Goal: Use online tool/utility: Utilize a website feature to perform a specific function

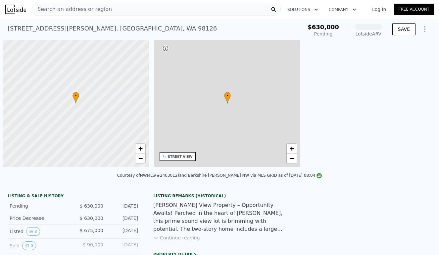
scroll to position [0, 3]
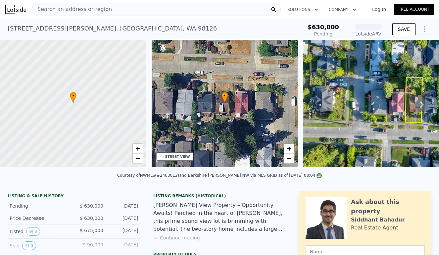
click at [423, 30] on icon "Show Options" at bounding box center [425, 29] width 8 height 8
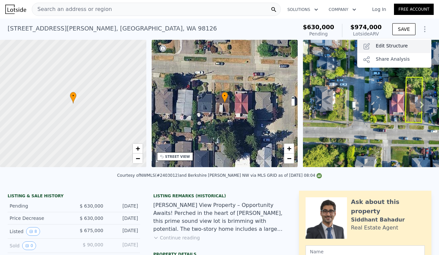
click at [416, 50] on div "Edit Structure" at bounding box center [395, 46] width 74 height 13
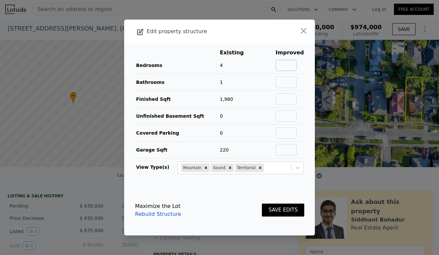
click at [286, 67] on input "text" at bounding box center [286, 65] width 21 height 11
type input "4"
type input "2"
type input "2000"
click at [295, 139] on td at bounding box center [289, 133] width 29 height 17
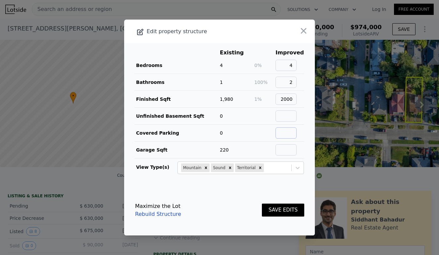
click at [296, 131] on input "text" at bounding box center [286, 132] width 21 height 11
type input "0"
click at [293, 210] on button "SAVE EDITS" at bounding box center [283, 209] width 42 height 13
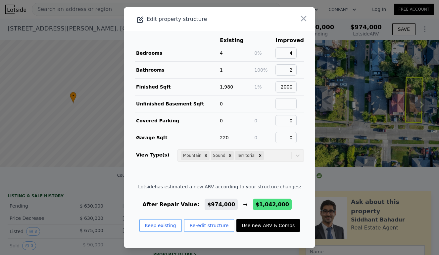
click at [282, 224] on button "Use new ARV & Comps" at bounding box center [269, 225] width 64 height 13
type input "4"
type input "1600"
type input "2381"
type input "6296"
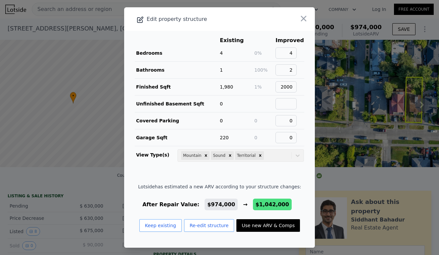
checkbox input "false"
checkbox input "true"
type input "$ 1,042,000"
type input "$ 282,327"
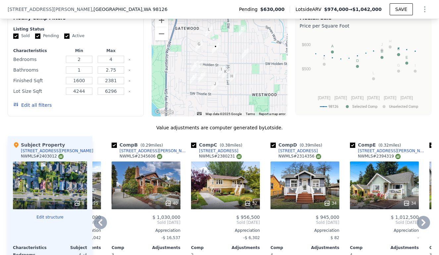
scroll to position [741, 0]
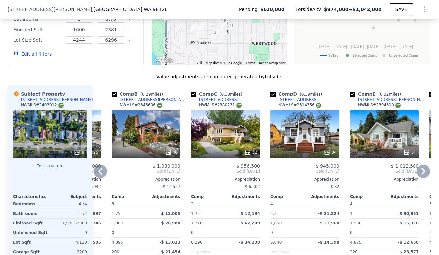
click at [306, 131] on div "34" at bounding box center [305, 134] width 69 height 48
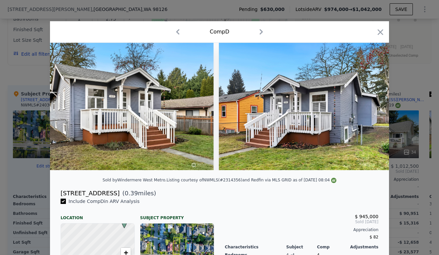
scroll to position [0, 6326]
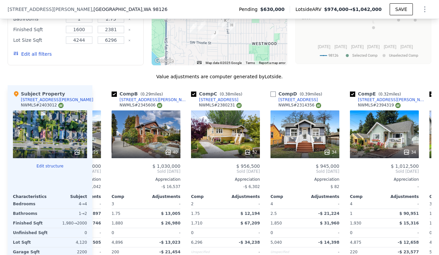
type input "5"
type input "1460"
type input "2240"
type input "6342"
checkbox input "false"
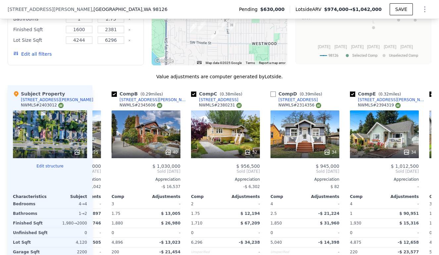
type input "$ 974,000"
type input "$ 219,323"
checkbox input "true"
